Goal: Task Accomplishment & Management: Use online tool/utility

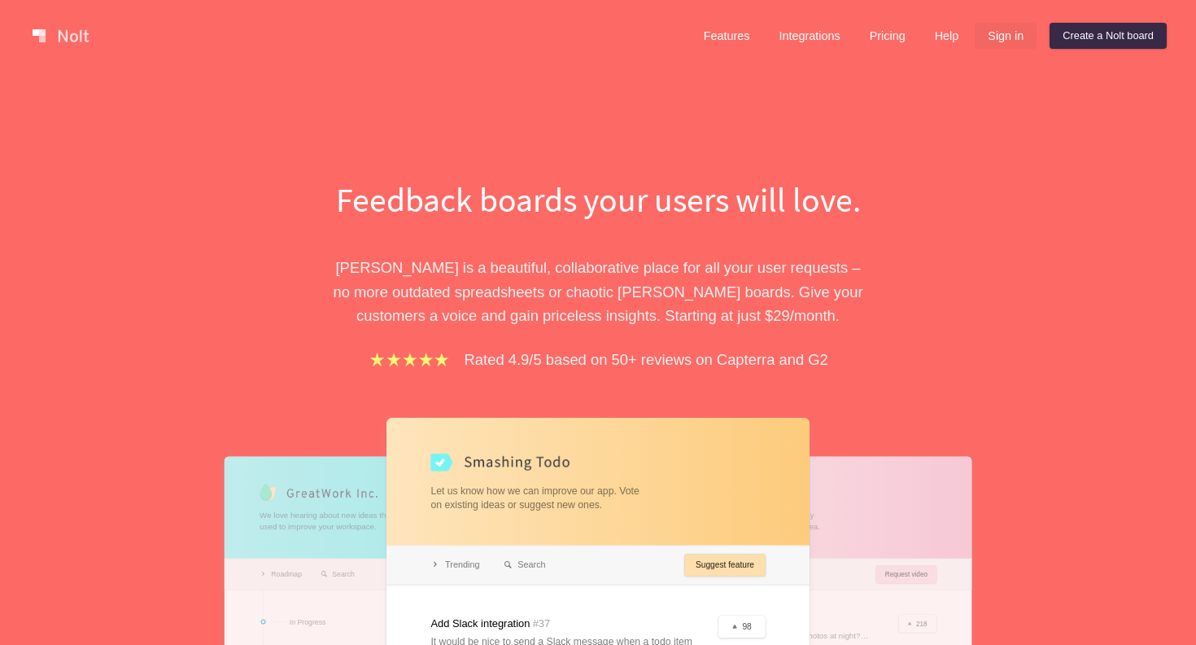
click at [1008, 33] on link "Sign in" at bounding box center [1006, 36] width 62 height 26
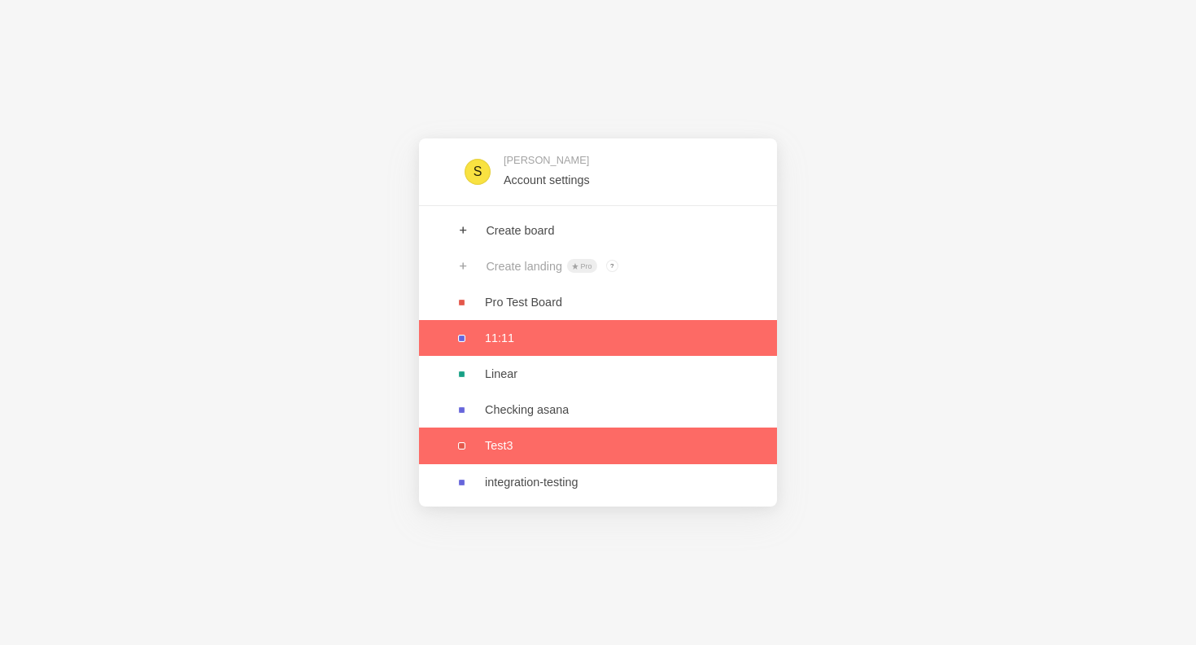
click at [497, 338] on link at bounding box center [598, 338] width 358 height 36
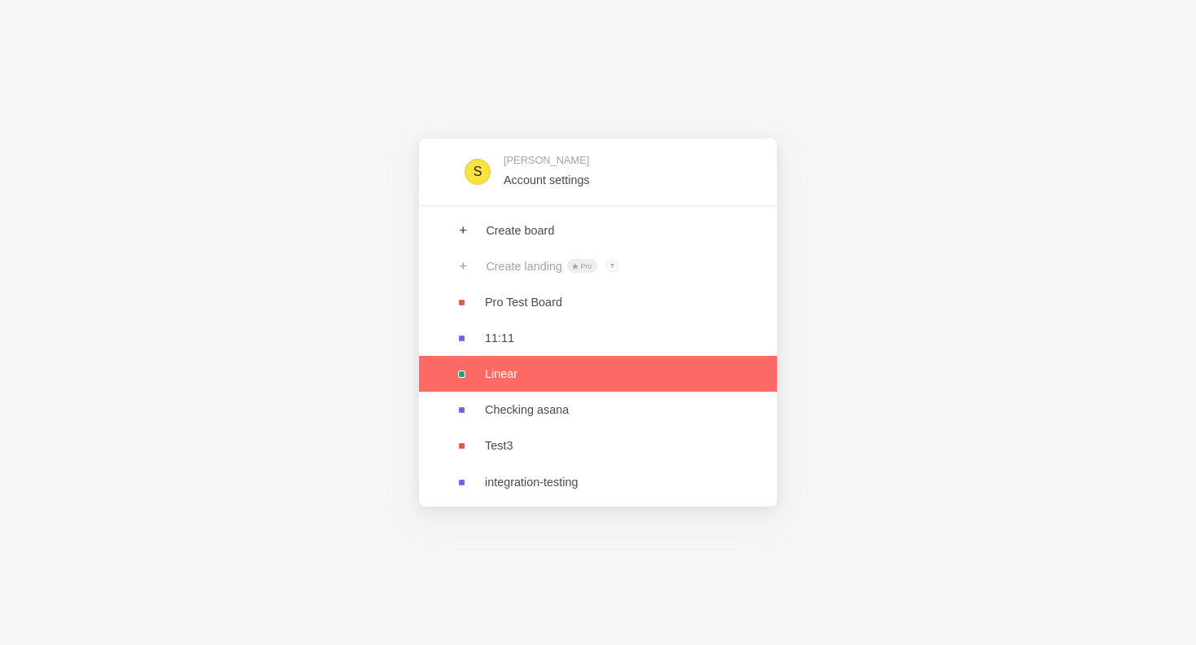
click at [569, 388] on link at bounding box center [598, 374] width 358 height 36
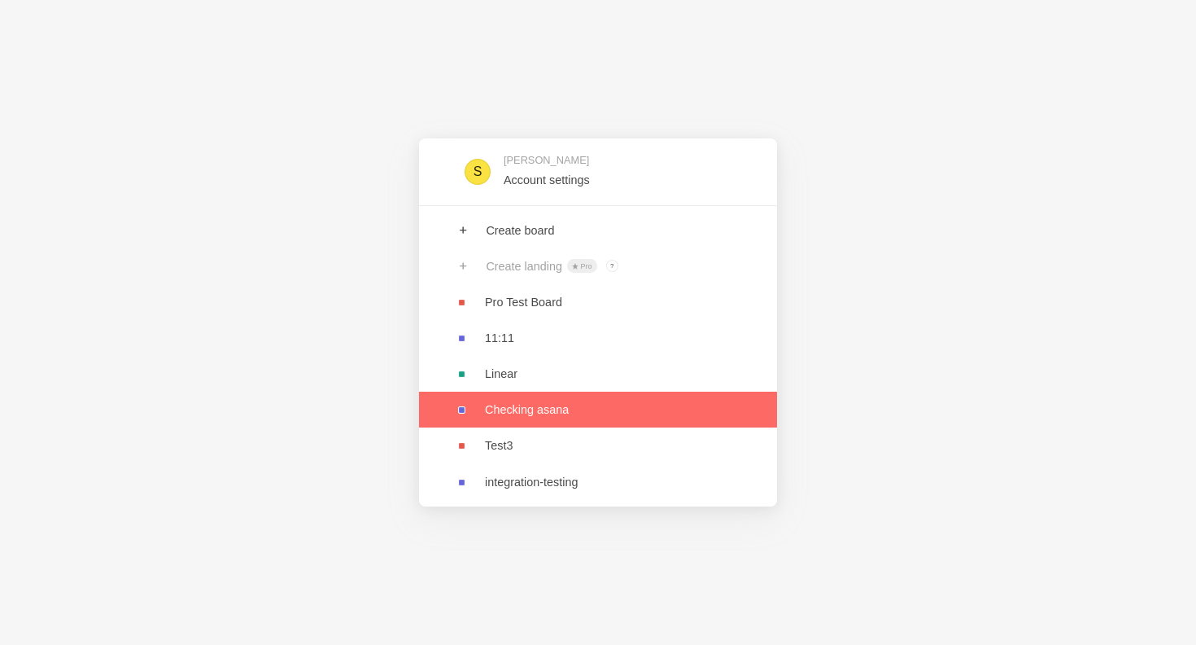
click at [523, 408] on link at bounding box center [598, 409] width 358 height 36
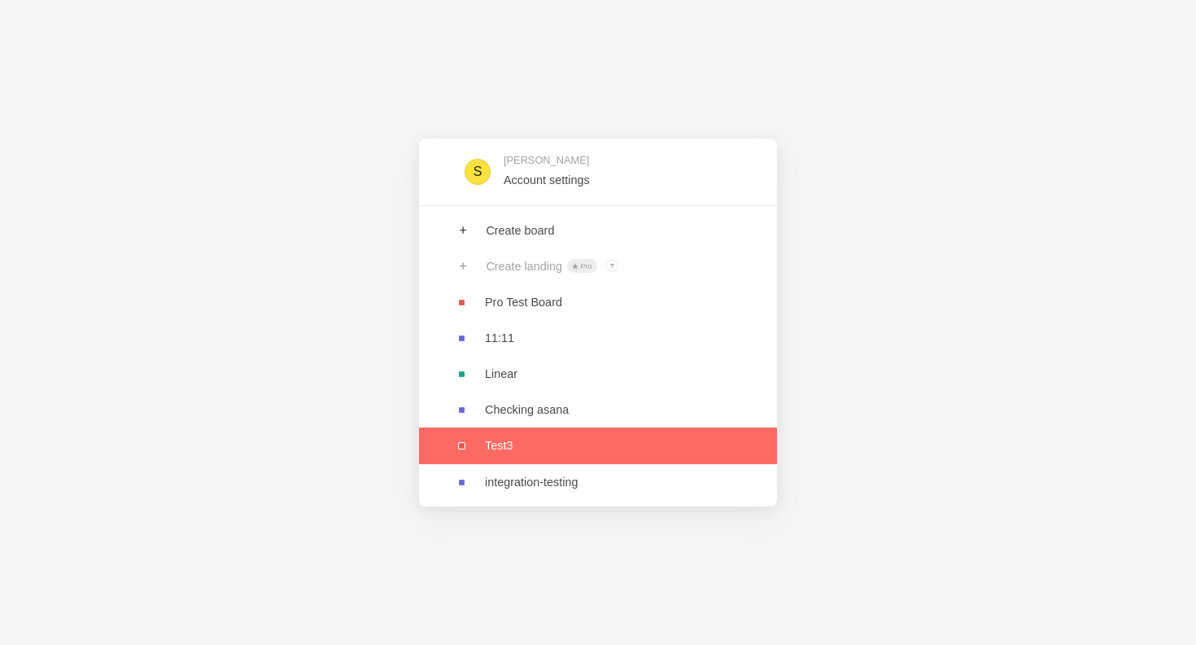
click at [475, 454] on link at bounding box center [598, 445] width 358 height 36
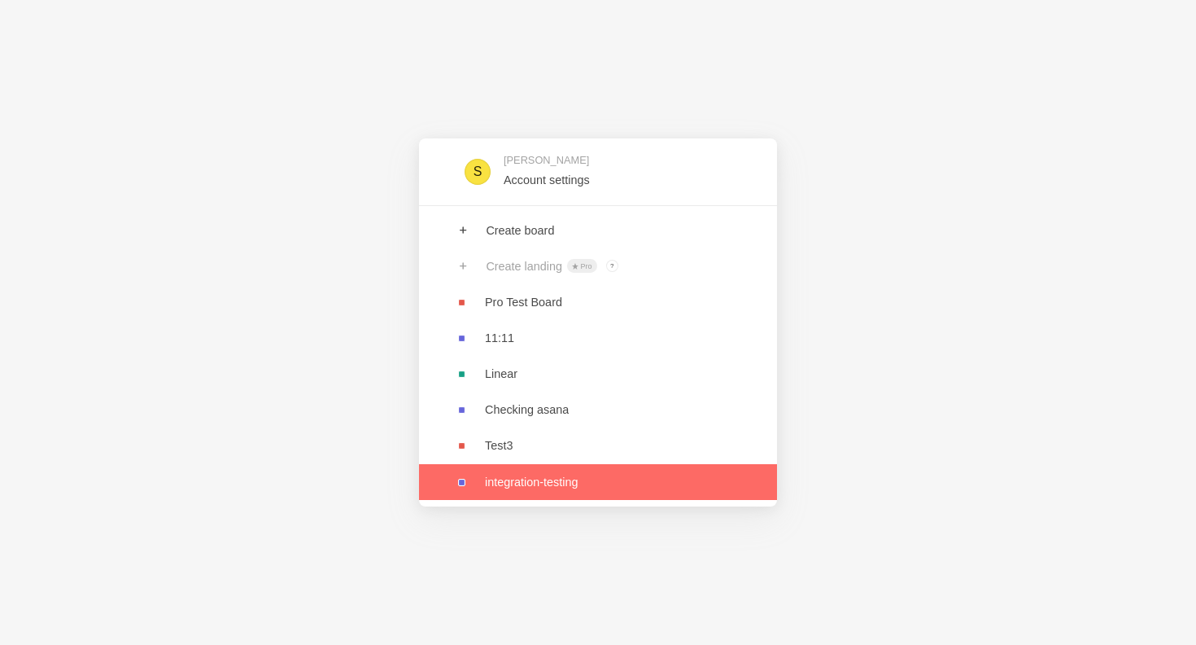
click at [570, 483] on link at bounding box center [598, 482] width 358 height 36
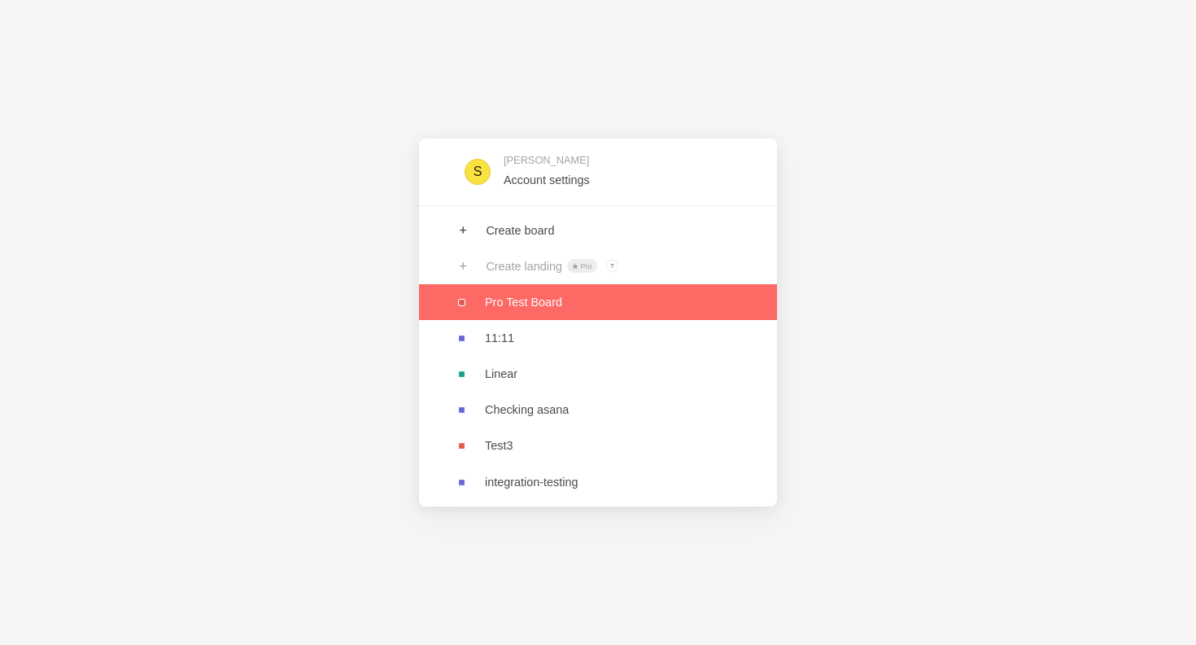
click at [532, 300] on link at bounding box center [598, 302] width 358 height 36
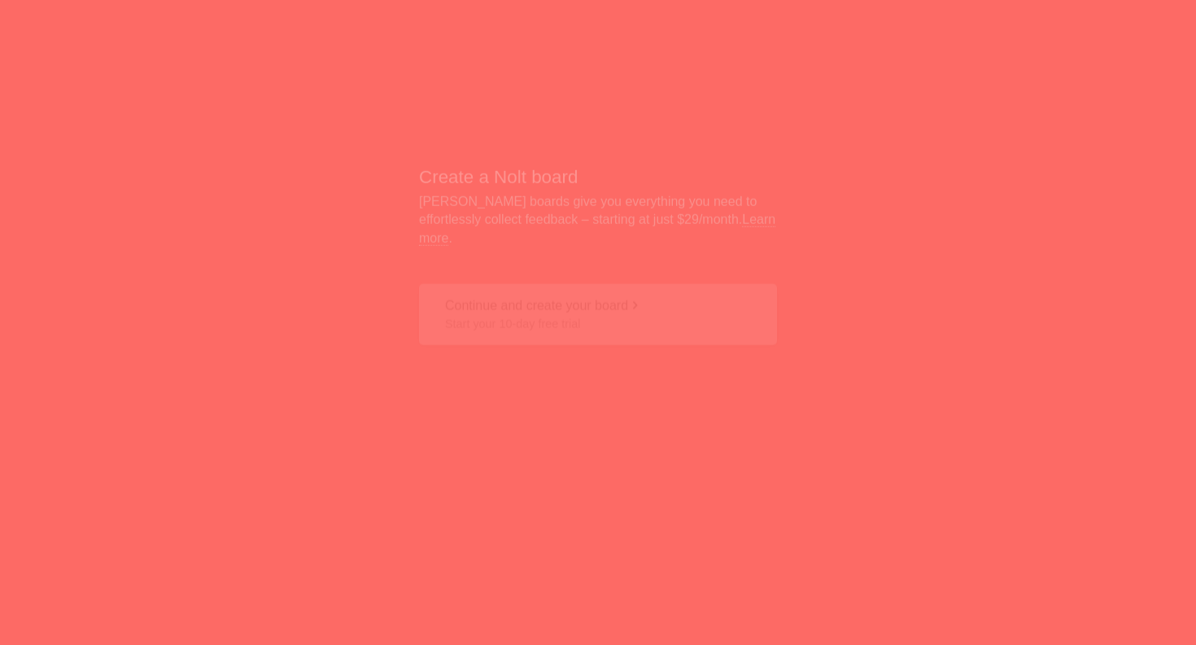
click at [514, 269] on span "Start your 10-day free trial" at bounding box center [598, 277] width 306 height 16
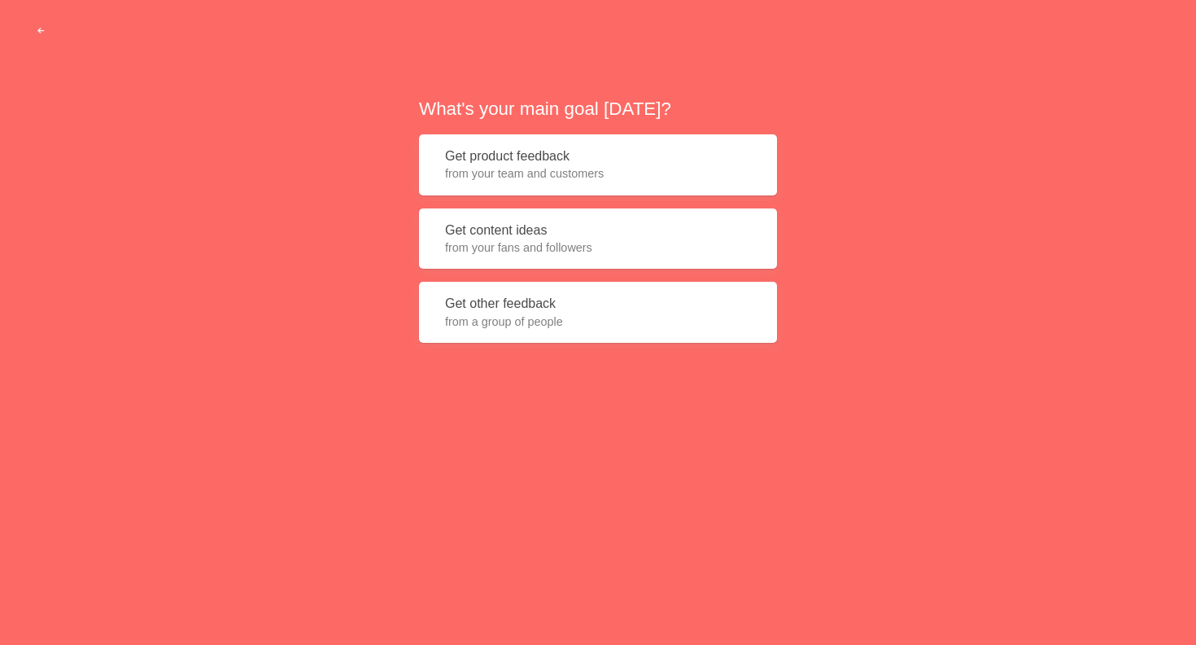
click at [514, 259] on button "Get content ideas from your fans and followers" at bounding box center [598, 238] width 358 height 61
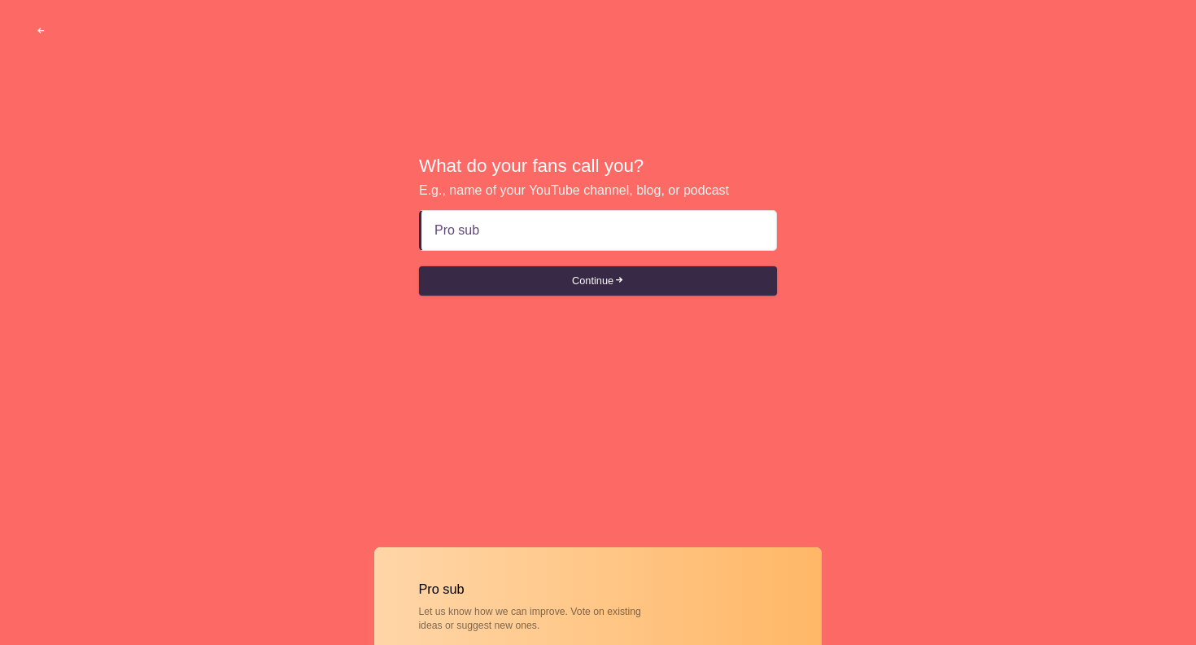
type input "Pro sub"
click at [419, 266] on button "Continue" at bounding box center [598, 280] width 358 height 29
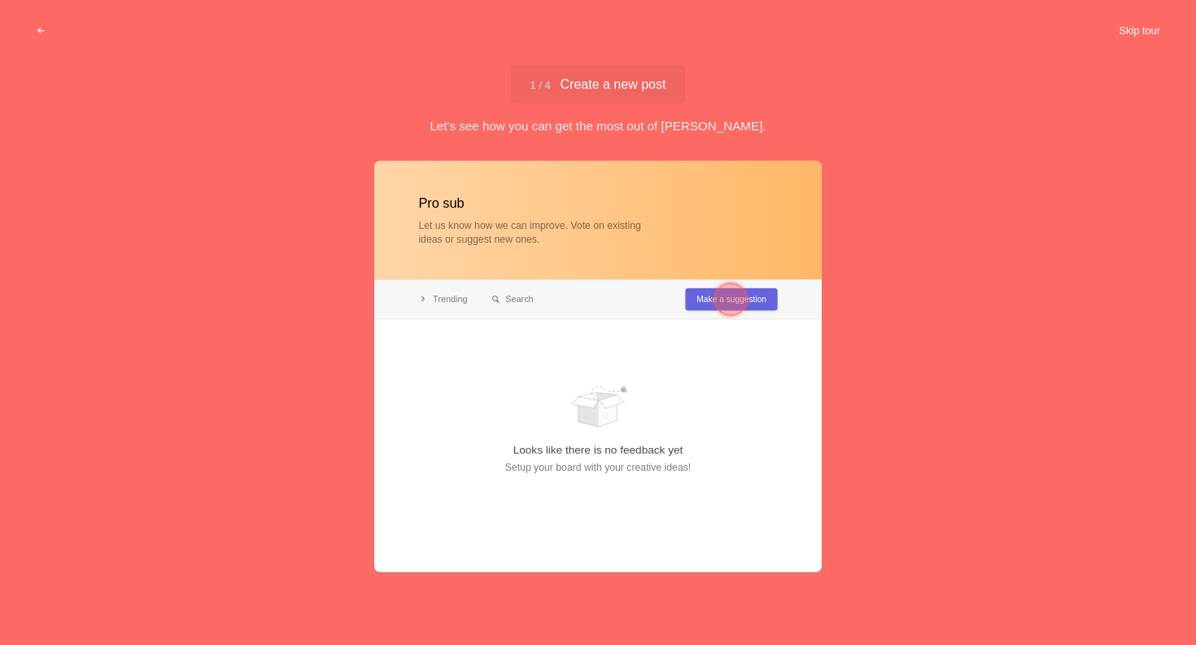
click at [1148, 33] on button "Skip tour" at bounding box center [1140, 30] width 81 height 29
